Goal: Transaction & Acquisition: Purchase product/service

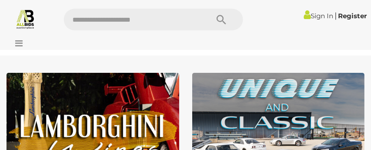
click at [76, 29] on input "text" at bounding box center [132, 20] width 136 height 22
click at [74, 27] on input "text" at bounding box center [132, 20] width 136 height 22
click at [74, 17] on input "text" at bounding box center [132, 20] width 136 height 22
type input "***"
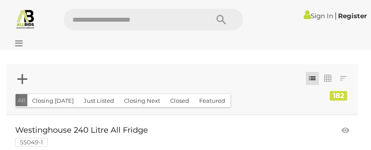
click at [25, 102] on button "All" at bounding box center [22, 100] width 12 height 13
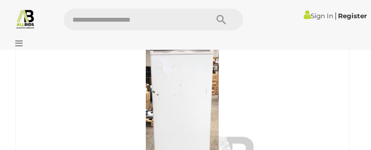
scroll to position [116, 0]
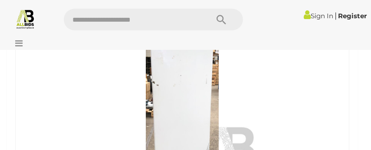
click at [27, 101] on link at bounding box center [182, 111] width 334 height 153
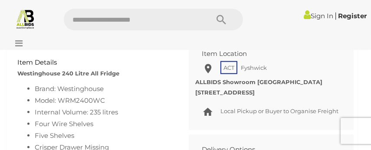
scroll to position [643, 0]
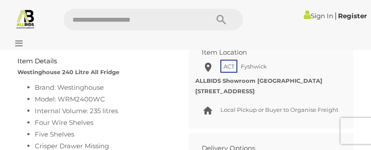
click at [85, 1] on div "Sign In |" at bounding box center [185, 16] width 371 height 33
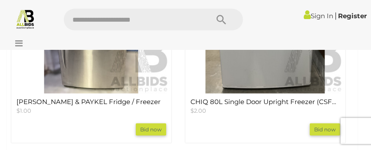
scroll to position [1175, 0]
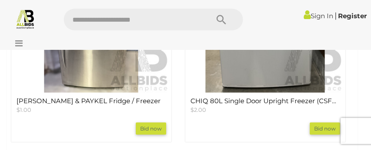
drag, startPoint x: 89, startPoint y: 85, endPoint x: 53, endPoint y: 79, distance: 37.0
click at [53, 79] on img at bounding box center [92, 14] width 158 height 158
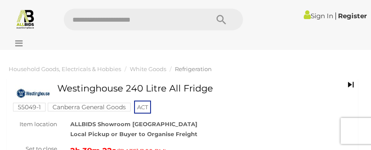
scroll to position [1175, 0]
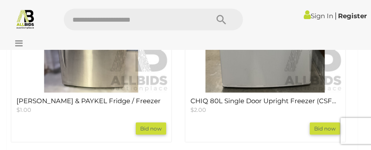
click at [30, 87] on img at bounding box center [92, 14] width 158 height 158
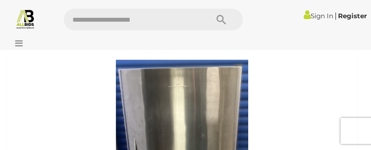
scroll to position [300, 0]
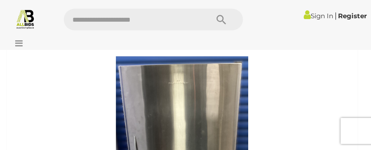
drag, startPoint x: 114, startPoint y: 14, endPoint x: 72, endPoint y: 25, distance: 43.9
click at [72, 25] on input "text" at bounding box center [132, 20] width 136 height 22
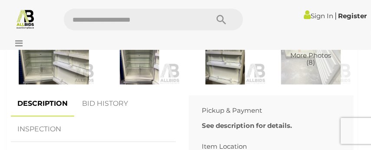
click at [72, 25] on input "text" at bounding box center [132, 20] width 136 height 22
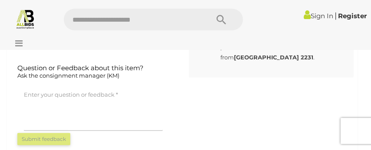
scroll to position [804, 0]
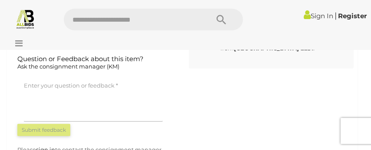
click at [76, 45] on div at bounding box center [185, 41] width 371 height 17
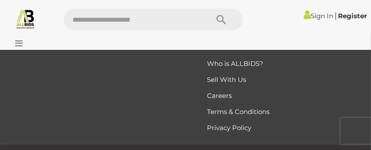
scroll to position [1874, 0]
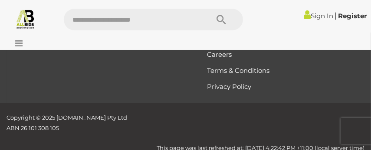
click at [105, 22] on input "text" at bounding box center [132, 20] width 136 height 22
type input "******"
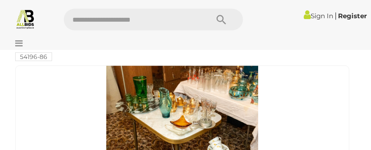
scroll to position [637, 0]
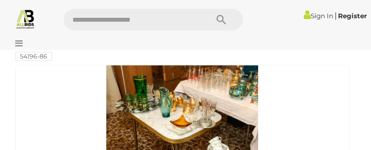
click at [121, 15] on input "text" at bounding box center [132, 20] width 136 height 22
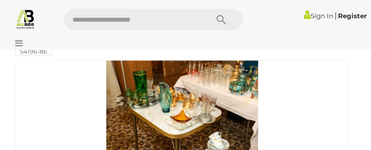
scroll to position [642, 0]
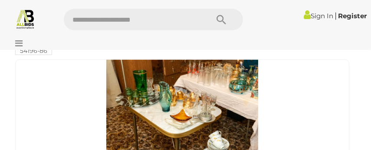
click at [123, 13] on input "text" at bounding box center [132, 20] width 136 height 22
click at [37, 91] on link at bounding box center [182, 135] width 334 height 153
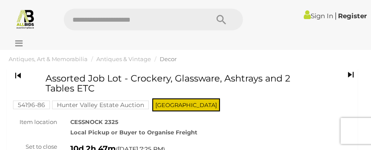
scroll to position [26, 0]
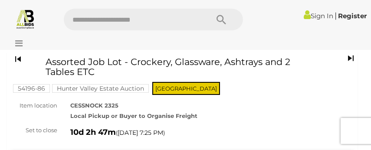
click at [169, 14] on input "text" at bounding box center [132, 20] width 136 height 22
click at [43, 68] on div "Assorted Job Lot - Crockery, Glassware, Ashtrays and 2 Tables ETC" at bounding box center [186, 70] width 343 height 26
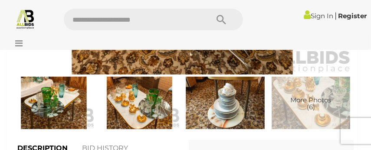
scroll to position [515, 0]
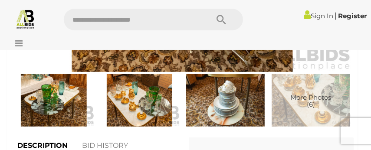
click at [41, 108] on img at bounding box center [54, 100] width 82 height 53
click at [41, 108] on div "2 / 6 Assorted Job Lot - Crockery, Glassware, Ashtrays and 2 Tables ETC" at bounding box center [185, 75] width 371 height 150
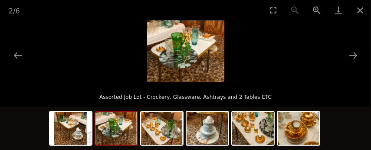
click at [176, 42] on img at bounding box center [185, 51] width 77 height 62
drag, startPoint x: 93, startPoint y: 36, endPoint x: 85, endPoint y: 53, distance: 19.4
click at [85, 53] on picture at bounding box center [185, 51] width 371 height 62
click at [16, 50] on button "Previous slide" at bounding box center [18, 55] width 18 height 17
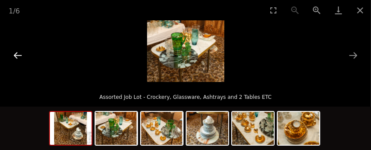
click at [16, 50] on button "Previous slide" at bounding box center [18, 55] width 18 height 17
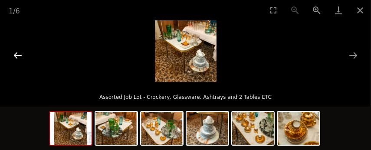
click at [11, 51] on button "Previous slide" at bounding box center [18, 55] width 18 height 17
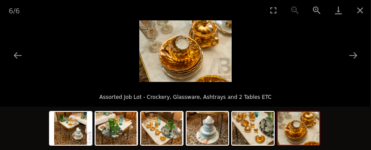
drag, startPoint x: 181, startPoint y: 53, endPoint x: 186, endPoint y: 46, distance: 8.9
click at [186, 46] on img at bounding box center [185, 51] width 92 height 62
click at [222, 30] on img at bounding box center [185, 51] width 92 height 62
click at [181, 67] on img at bounding box center [185, 51] width 92 height 62
click at [178, 67] on img at bounding box center [185, 51] width 92 height 62
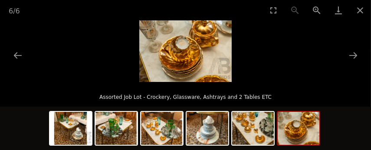
scroll to position [515, 0]
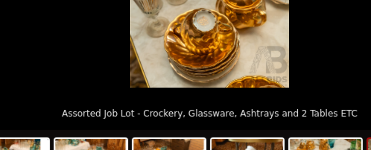
click at [172, 68] on img at bounding box center [185, 51] width 92 height 62
click at [174, 72] on img at bounding box center [185, 51] width 92 height 62
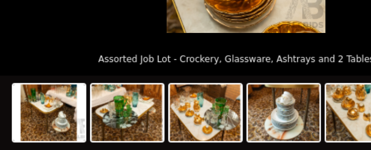
scroll to position [526, 0]
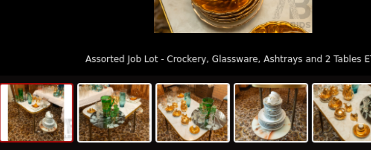
click at [76, 119] on img at bounding box center [71, 128] width 42 height 33
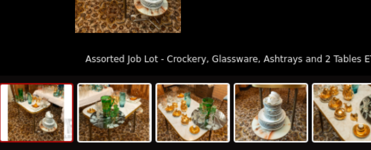
drag, startPoint x: 205, startPoint y: 72, endPoint x: 143, endPoint y: 103, distance: 68.9
click at [143, 103] on div "1 / 6 Assorted Job Lot - Crockery, Glassware, Ashtrays and 2 Tables ETC" at bounding box center [185, 75] width 371 height 150
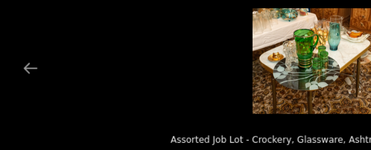
scroll to position [463, 0]
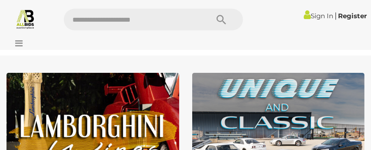
drag, startPoint x: 139, startPoint y: 37, endPoint x: 72, endPoint y: -26, distance: 92.4
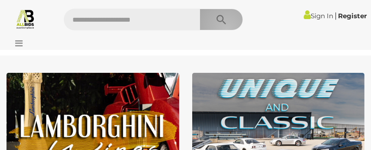
click at [227, 29] on button "Search" at bounding box center [221, 20] width 43 height 22
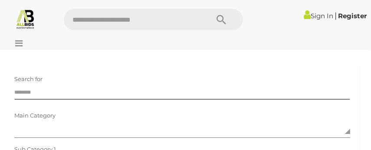
drag, startPoint x: 141, startPoint y: 19, endPoint x: 115, endPoint y: 83, distance: 69.3
click at [115, 83] on div "Search for" at bounding box center [182, 85] width 349 height 27
drag, startPoint x: 113, startPoint y: 77, endPoint x: 131, endPoint y: 80, distance: 18.9
click at [131, 80] on div "Search for" at bounding box center [182, 85] width 349 height 27
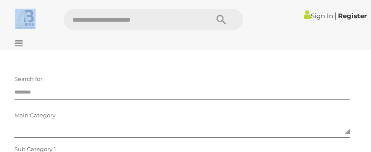
drag, startPoint x: 196, startPoint y: 5, endPoint x: 218, endPoint y: -98, distance: 104.8
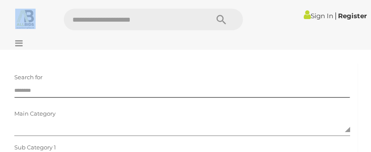
scroll to position [4, 0]
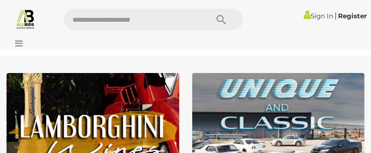
drag, startPoint x: 102, startPoint y: 20, endPoint x: 103, endPoint y: -40, distance: 60.3
click at [31, 12] on img at bounding box center [25, 19] width 20 height 20
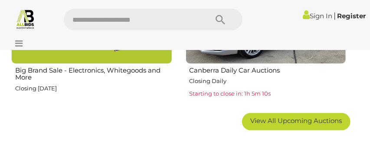
scroll to position [1178, 0]
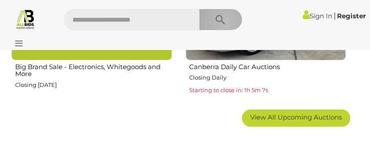
click at [224, 22] on icon "Search" at bounding box center [221, 19] width 10 height 13
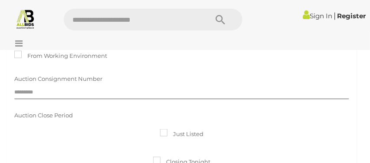
scroll to position [374, 0]
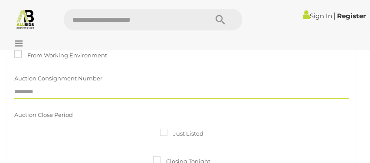
click at [109, 98] on div at bounding box center [181, 92] width 335 height 13
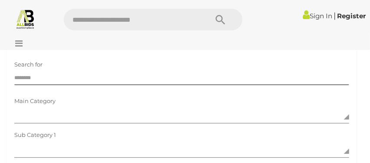
scroll to position [0, 0]
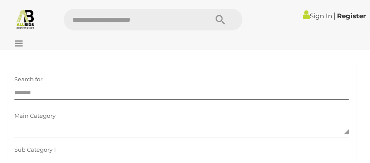
click at [228, 28] on button "Search" at bounding box center [220, 20] width 43 height 22
click at [122, 30] on input "text" at bounding box center [132, 20] width 136 height 22
type input "******"
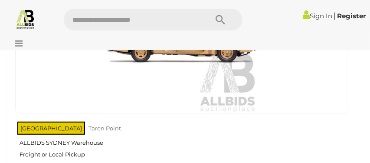
scroll to position [1257, 0]
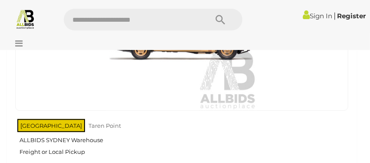
click at [104, 131] on link "NSW Taren Point ALLBIDS SYDNEY Warehouse Freight or Local Pickup" at bounding box center [182, 139] width 331 height 45
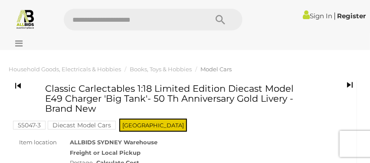
click at [114, 125] on mark "Diecast Model Cars" at bounding box center [82, 125] width 68 height 9
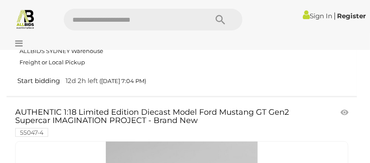
scroll to position [1390, 0]
click at [149, 129] on link "AUTHENTIC 1:18 Limited Edition Diecast Model Ford Mustang GT Gen2 Supercar IMAG…" at bounding box center [155, 122] width 280 height 28
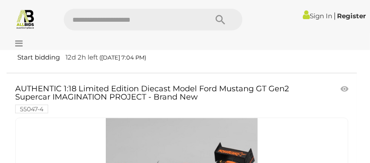
scroll to position [1429, 0]
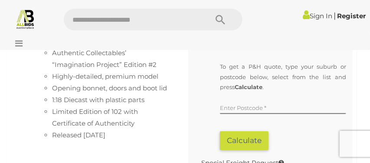
scroll to position [882, 0]
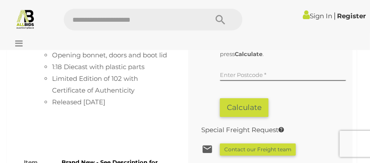
click at [174, 39] on div at bounding box center [185, 37] width 366 height 4
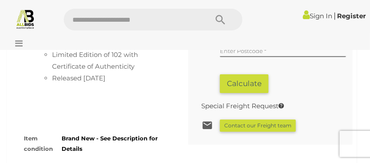
scroll to position [909, 0]
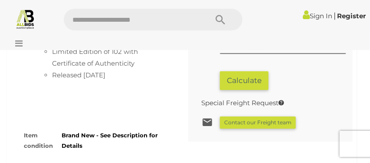
click at [159, 75] on li "Released [DATE]" at bounding box center [110, 75] width 117 height 12
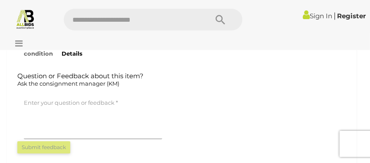
scroll to position [1002, 0]
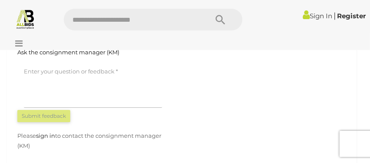
click at [159, 75] on textarea at bounding box center [93, 85] width 138 height 43
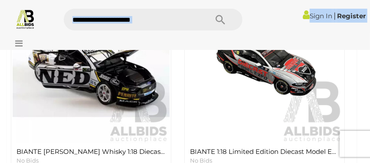
scroll to position [1121, 0]
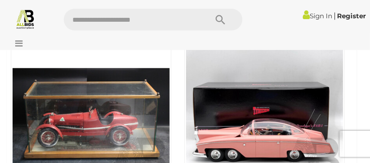
drag, startPoint x: 132, startPoint y: 38, endPoint x: 127, endPoint y: -38, distance: 75.7
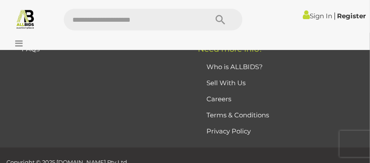
scroll to position [2087, 0]
